Goal: Transaction & Acquisition: Purchase product/service

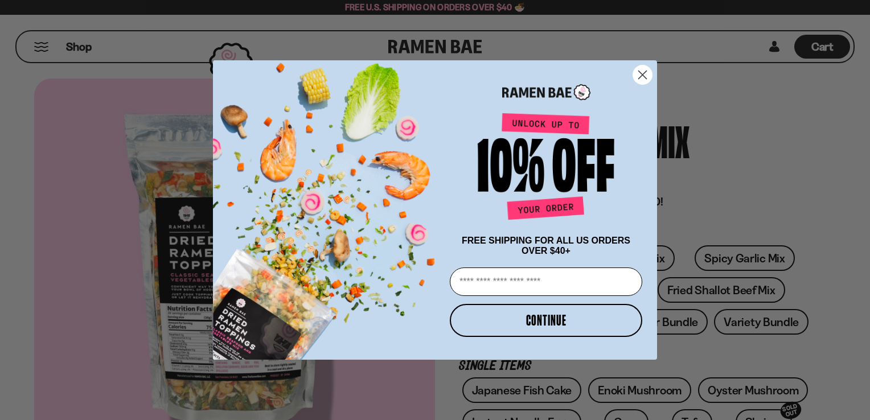
click at [642, 71] on circle "Close dialog" at bounding box center [642, 74] width 19 height 19
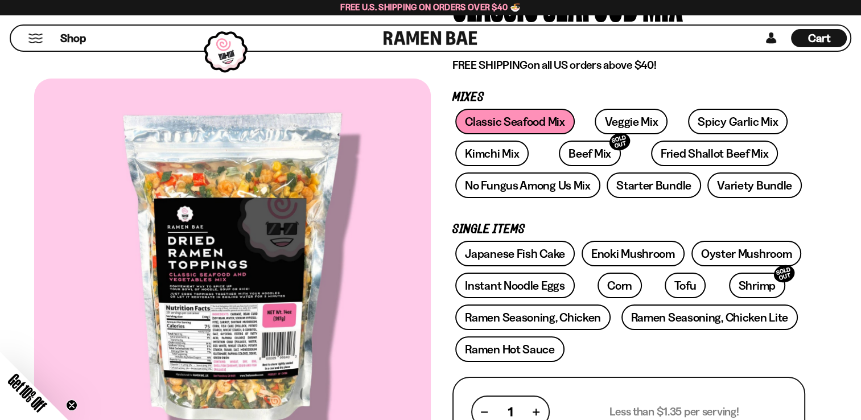
scroll to position [159, 0]
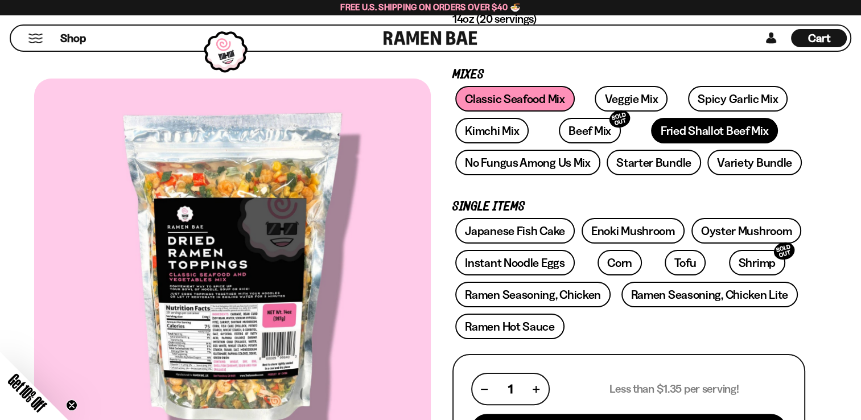
click at [679, 130] on link "Fried Shallot Beef Mix" at bounding box center [714, 131] width 127 height 26
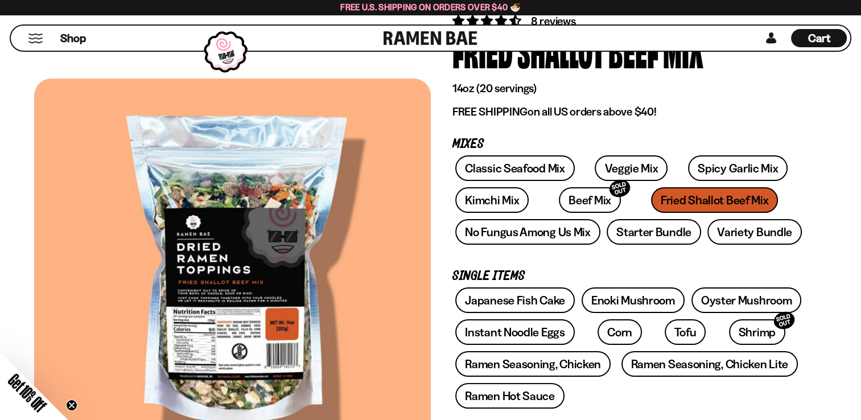
scroll to position [91, 0]
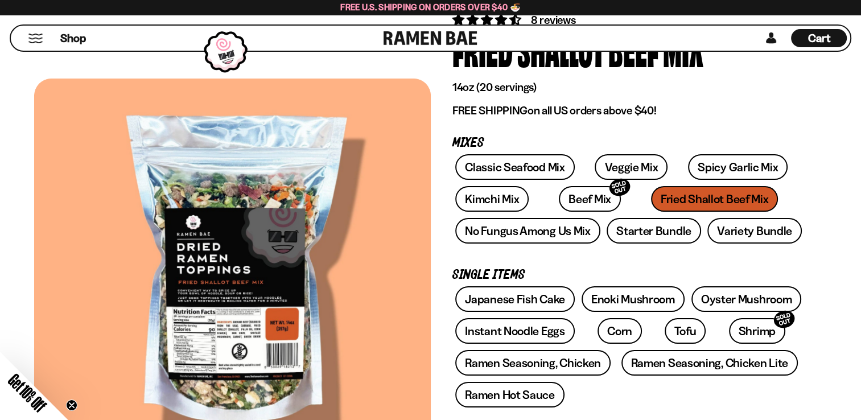
click at [240, 317] on div at bounding box center [232, 273] width 397 height 389
click at [250, 328] on div at bounding box center [232, 273] width 397 height 389
click at [211, 352] on div at bounding box center [232, 273] width 397 height 389
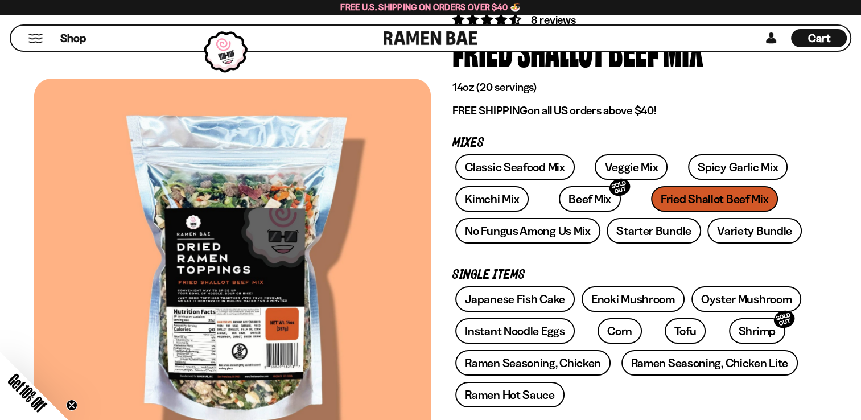
click at [211, 352] on div at bounding box center [232, 273] width 397 height 389
click at [71, 403] on circle "Close teaser" at bounding box center [72, 405] width 11 height 11
click at [262, 352] on div at bounding box center [232, 273] width 397 height 389
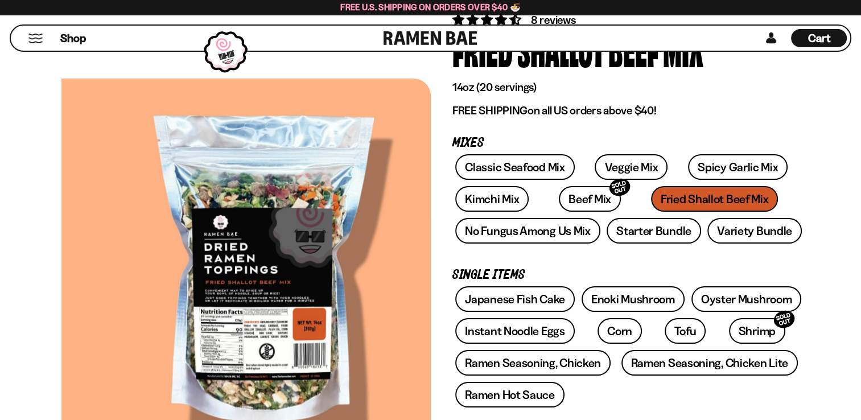
click at [425, 310] on div at bounding box center [259, 273] width 397 height 389
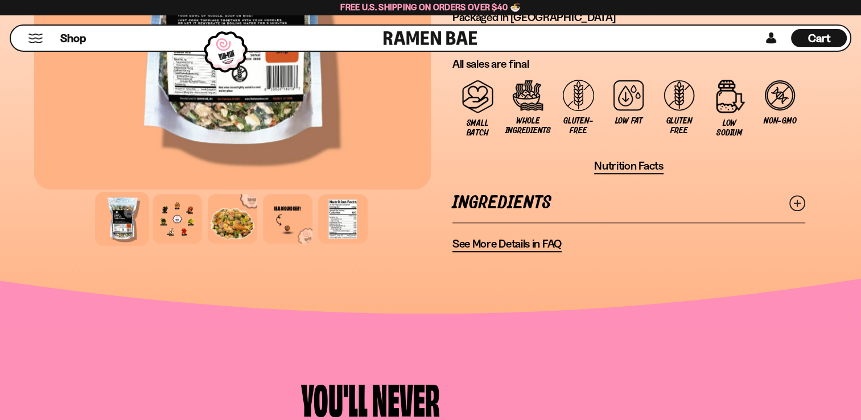
scroll to position [956, 0]
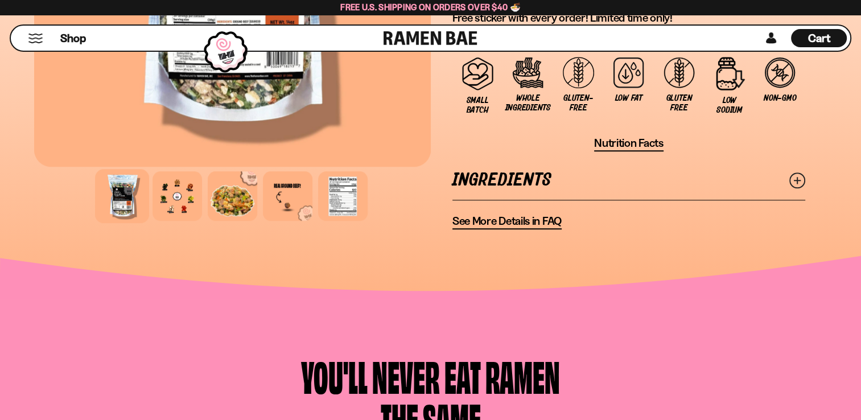
click at [795, 175] on icon at bounding box center [798, 181] width 16 height 16
